Goal: Information Seeking & Learning: Learn about a topic

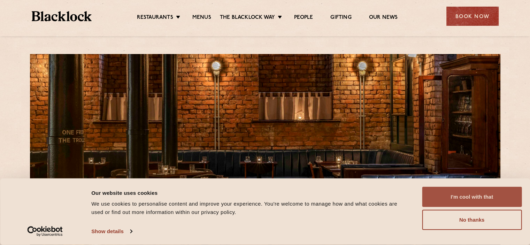
click at [471, 200] on button "I'm cool with that" at bounding box center [472, 197] width 100 height 20
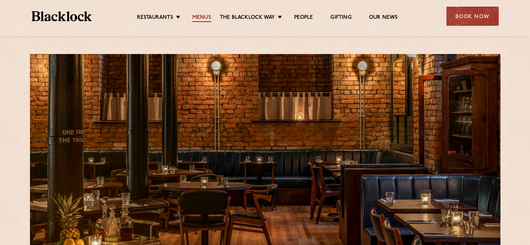
click at [198, 18] on link "Menus" at bounding box center [201, 18] width 19 height 8
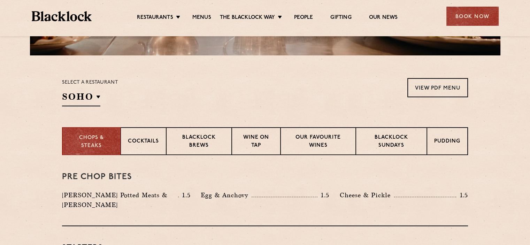
scroll to position [199, 0]
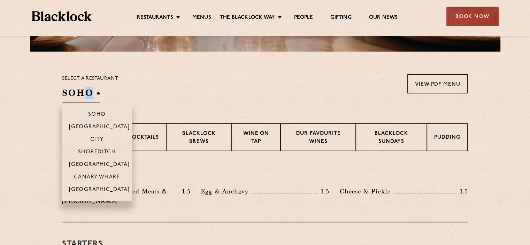
drag, startPoint x: 92, startPoint y: 92, endPoint x: 89, endPoint y: 100, distance: 8.3
click at [89, 100] on h2 "SOHO" at bounding box center [81, 95] width 38 height 16
click at [100, 192] on p "[GEOGRAPHIC_DATA]" at bounding box center [99, 190] width 61 height 7
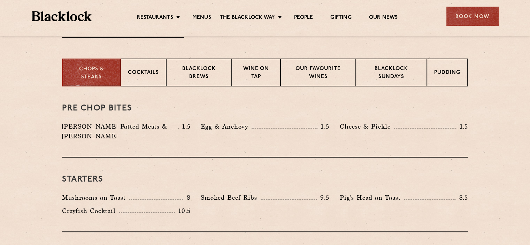
scroll to position [230, 0]
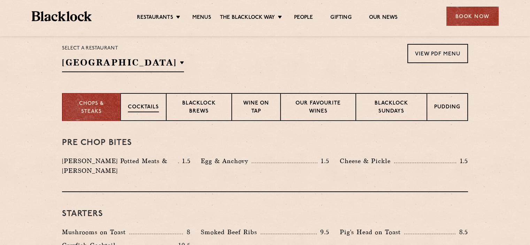
click at [149, 102] on div "Cocktails" at bounding box center [144, 107] width 46 height 28
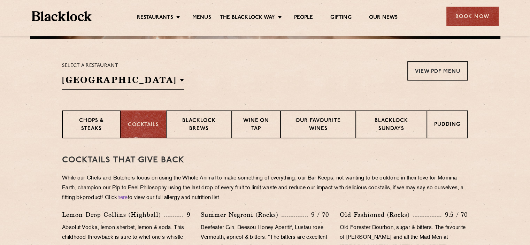
scroll to position [190, 0]
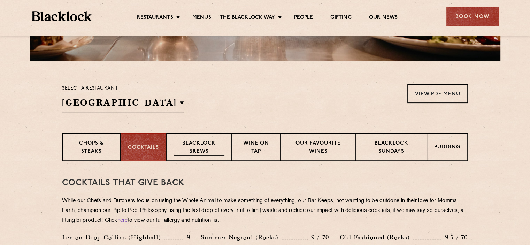
click at [195, 142] on p "Blacklock Brews" at bounding box center [199, 148] width 51 height 16
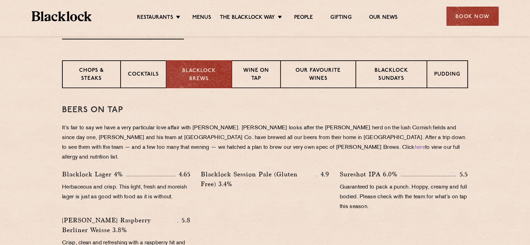
scroll to position [285, 0]
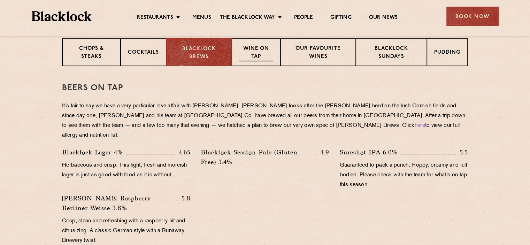
click at [247, 54] on p "Wine on Tap" at bounding box center [256, 53] width 34 height 16
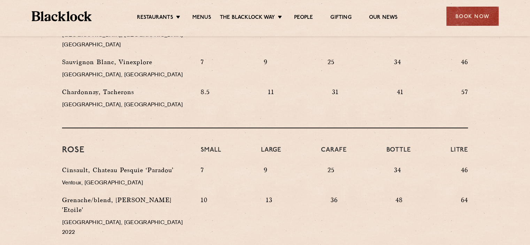
scroll to position [450, 0]
